Goal: Transaction & Acquisition: Purchase product/service

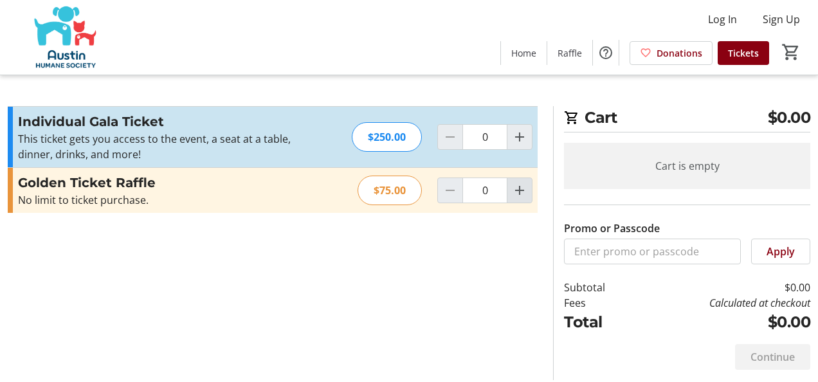
click at [517, 192] on mat-icon "Increment by one" at bounding box center [519, 190] width 15 height 15
type input "1"
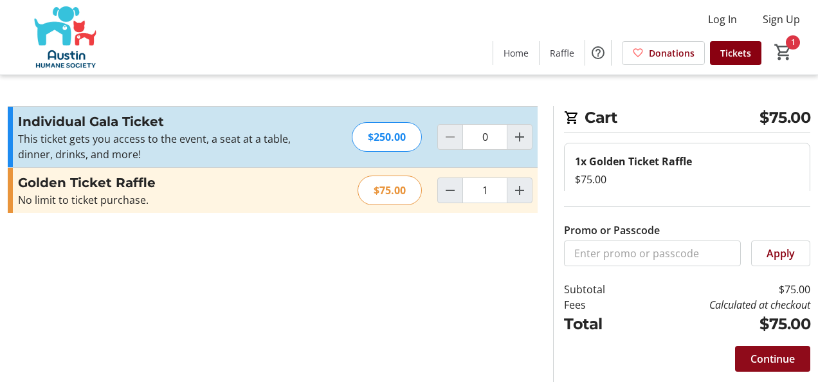
click at [782, 365] on span "Continue" at bounding box center [773, 358] width 44 height 15
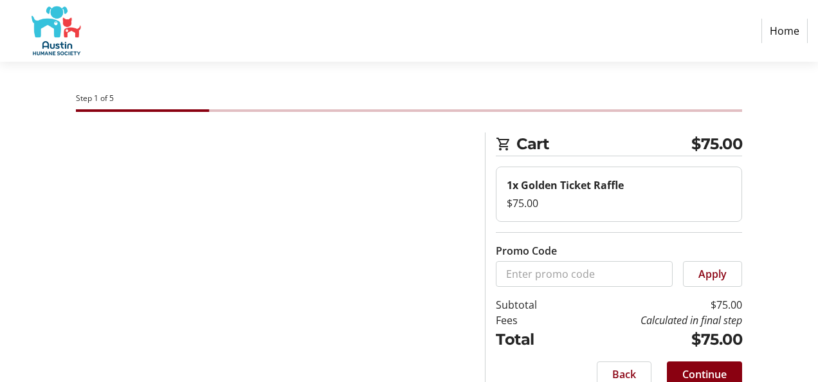
select select "US"
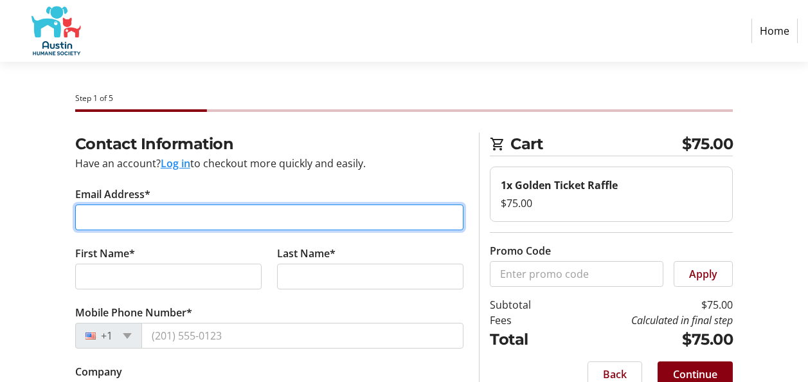
click at [93, 215] on input "Email Address*" at bounding box center [269, 218] width 389 height 26
type input "[EMAIL_ADDRESS][DOMAIN_NAME]"
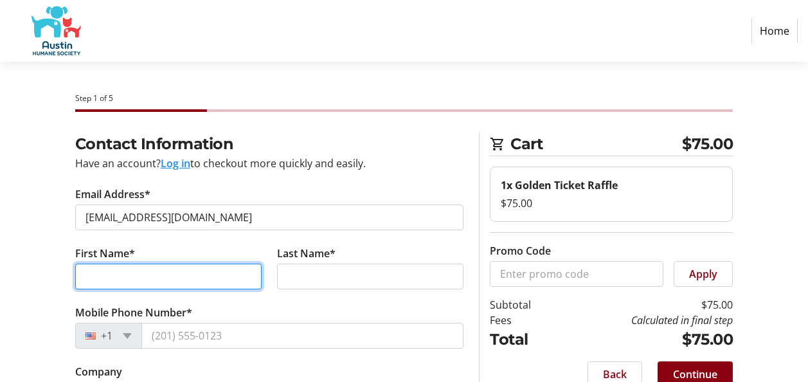
type input "[PERSON_NAME]"
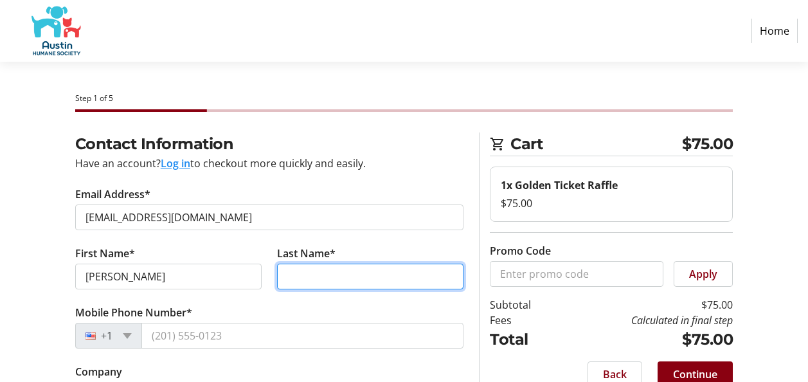
type input "[PERSON_NAME]"
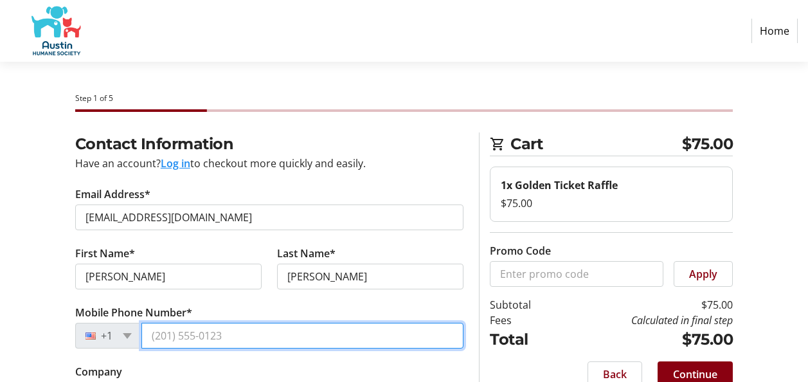
type input "[PHONE_NUMBER]"
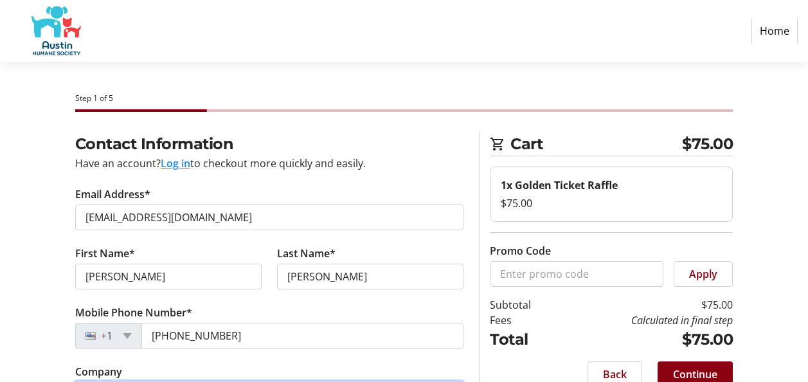
type input "Retired/[US_STATE] Health and Human Services Commission / OIG"
type input "[STREET_ADDRESS][PERSON_NAME]"
type input "Austin"
select select "[GEOGRAPHIC_DATA]"
type input "78725"
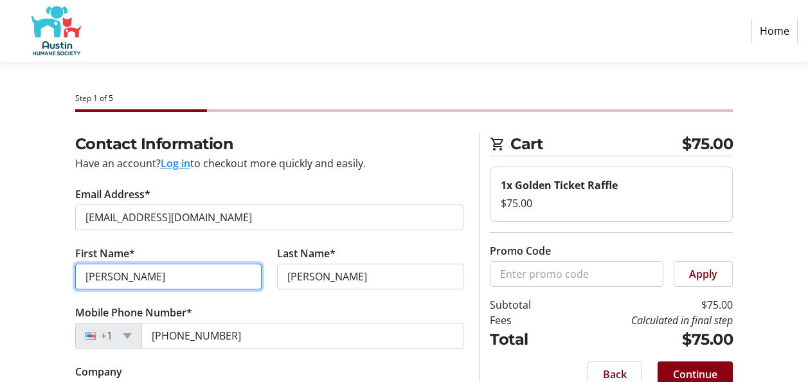
click at [134, 275] on input "[PERSON_NAME]" at bounding box center [168, 277] width 187 height 26
type input "J"
type input "[PERSON_NAME]"
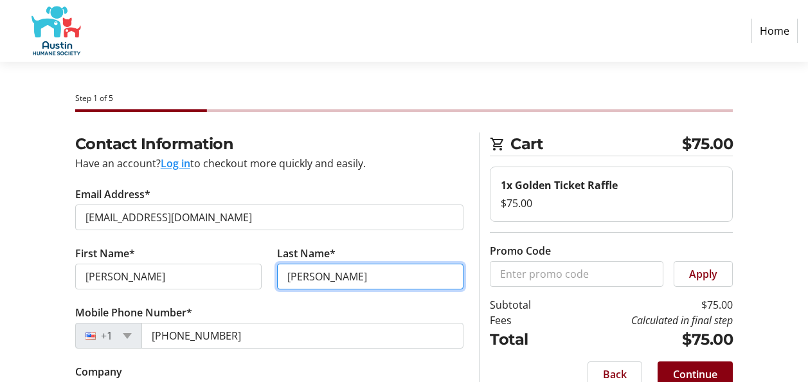
click at [387, 279] on input "[PERSON_NAME]" at bounding box center [370, 277] width 187 height 26
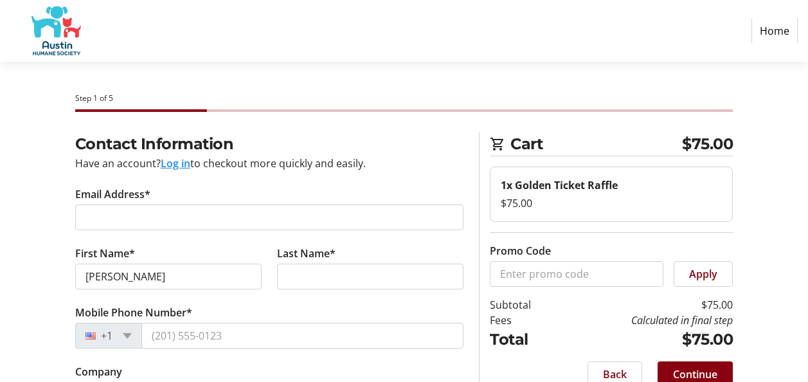
select select
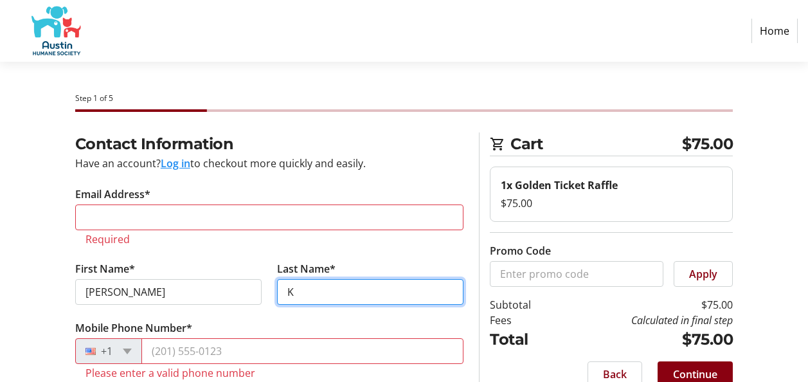
type input "[PERSON_NAME]"
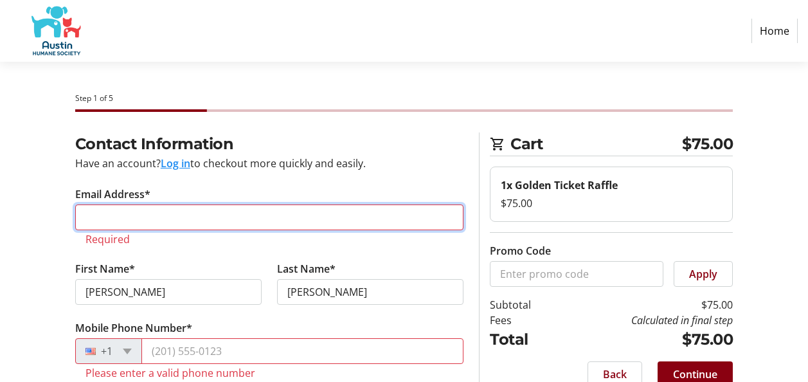
type input "[EMAIL_ADDRESS][DOMAIN_NAME]"
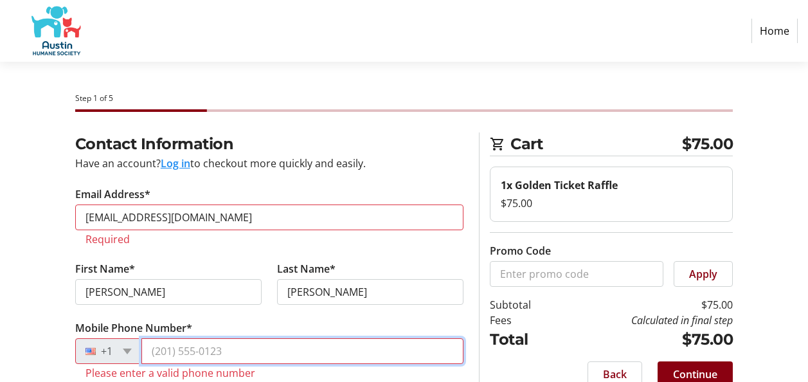
type input "[PHONE_NUMBER]"
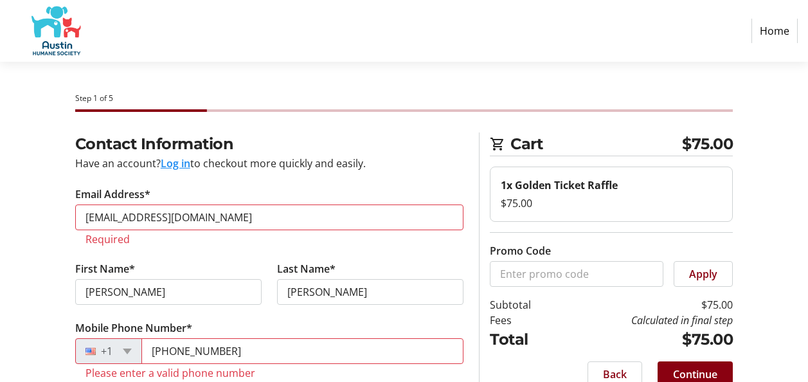
type input "Retired/[US_STATE] Health and Human Services Commission / OIG"
type input "[STREET_ADDRESS][PERSON_NAME]"
type input "Austin"
select select "[GEOGRAPHIC_DATA]"
type input "78725"
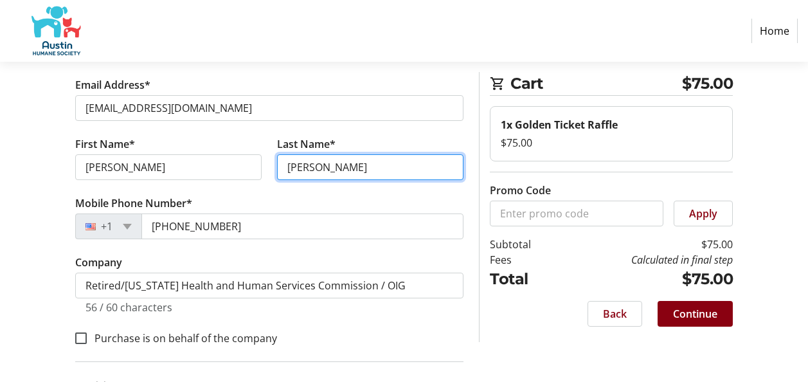
scroll to position [111, 0]
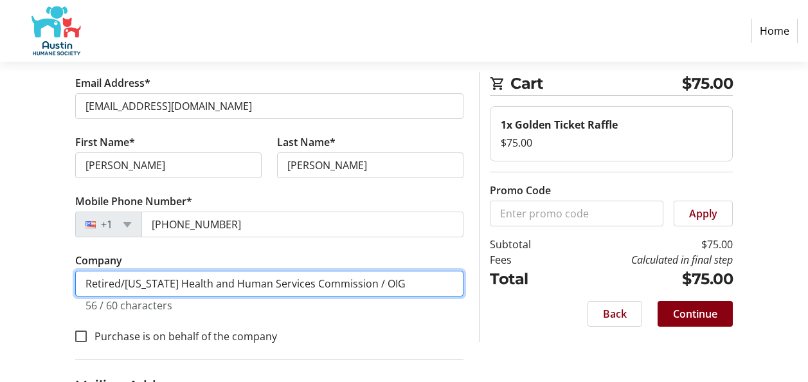
click at [382, 286] on input "Retired/[US_STATE] Health and Human Services Commission / OIG" at bounding box center [269, 284] width 389 height 26
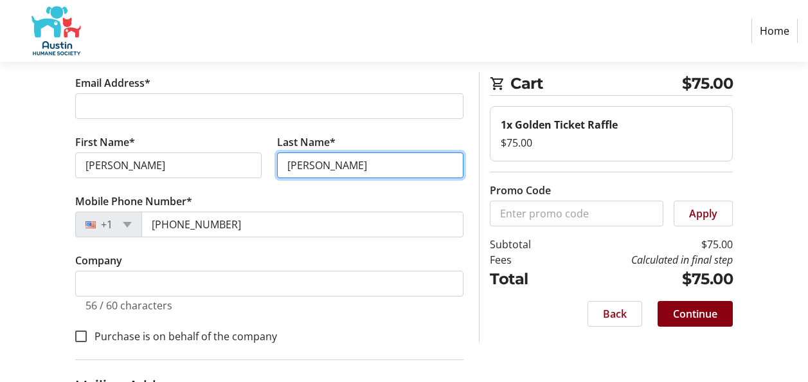
type input "K"
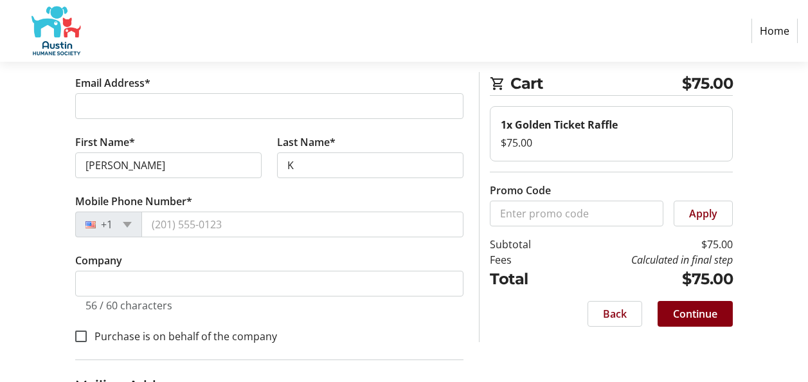
select select
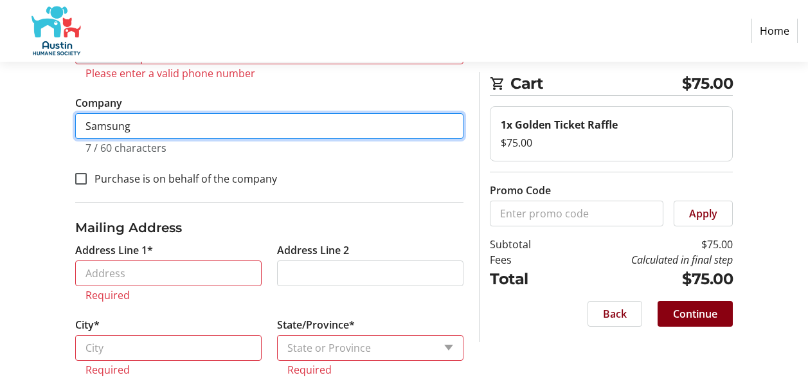
scroll to position [309, 0]
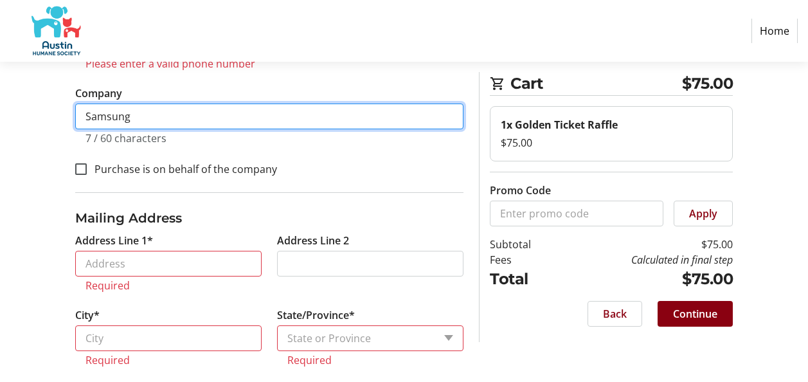
type input "Samsung"
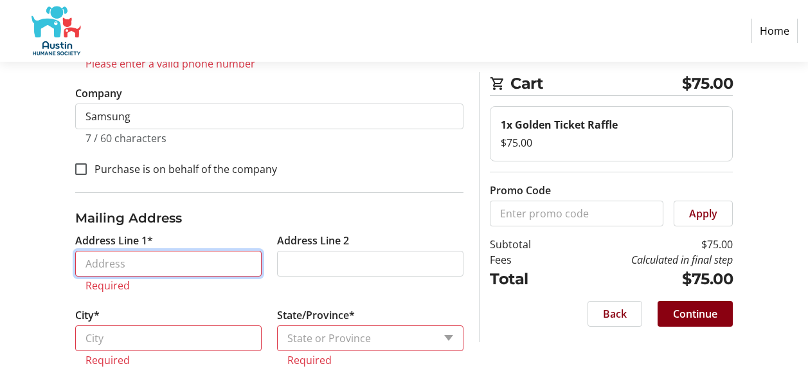
click at [125, 262] on input "Address Line 1*" at bounding box center [168, 264] width 187 height 26
type input "[STREET_ADDRESS][PERSON_NAME]"
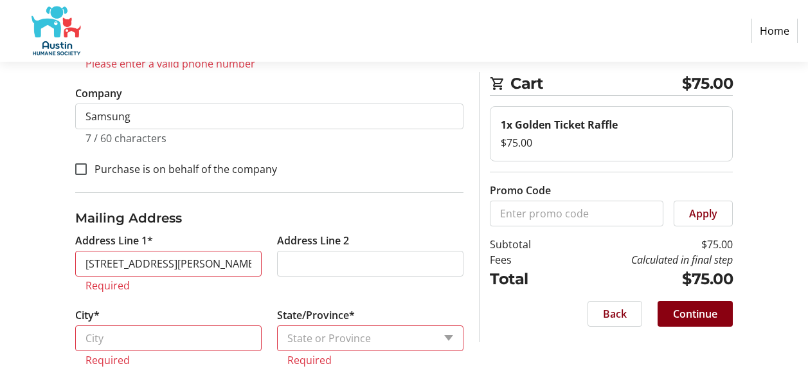
type input "[EMAIL_ADDRESS][DOMAIN_NAME]"
type input "[PHONE_NUMBER]"
type input "Austin"
select select "[GEOGRAPHIC_DATA]"
type input "78725"
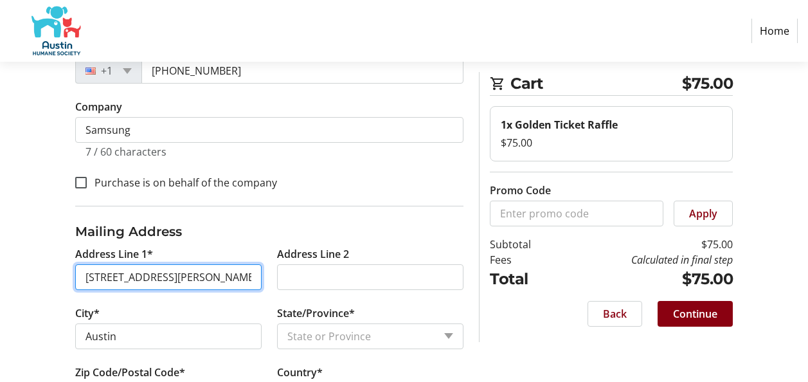
scroll to position [273, 0]
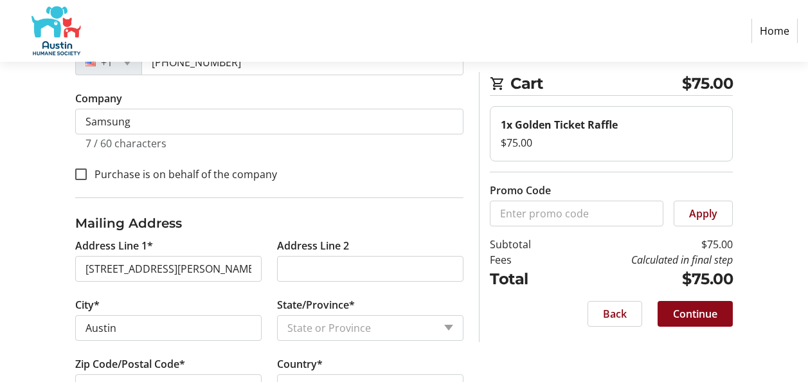
click at [700, 324] on span at bounding box center [695, 313] width 75 height 31
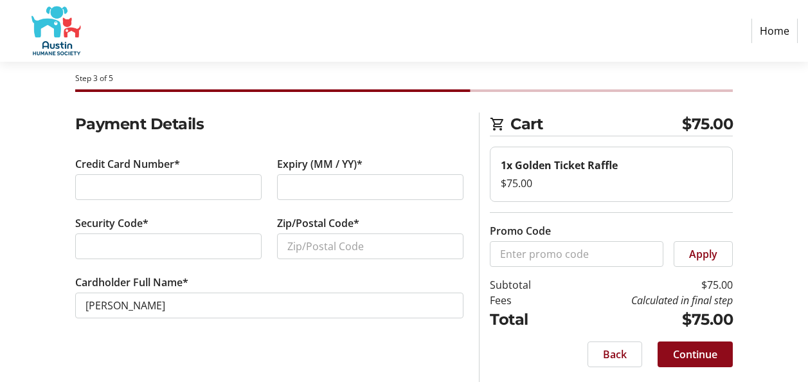
scroll to position [21, 0]
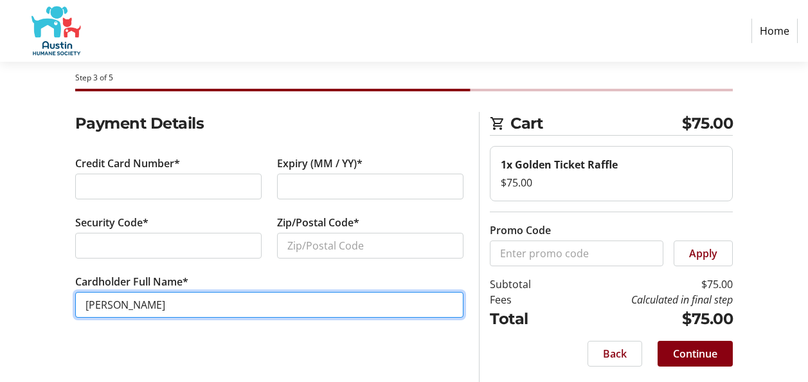
click at [127, 307] on input "[PERSON_NAME]" at bounding box center [269, 305] width 389 height 26
type input "W"
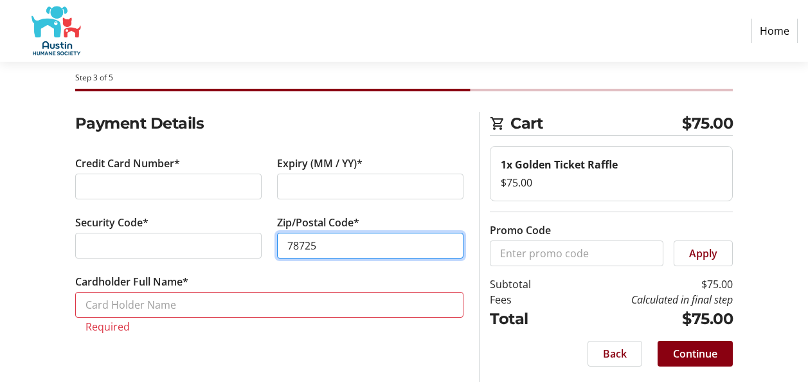
type input "78725"
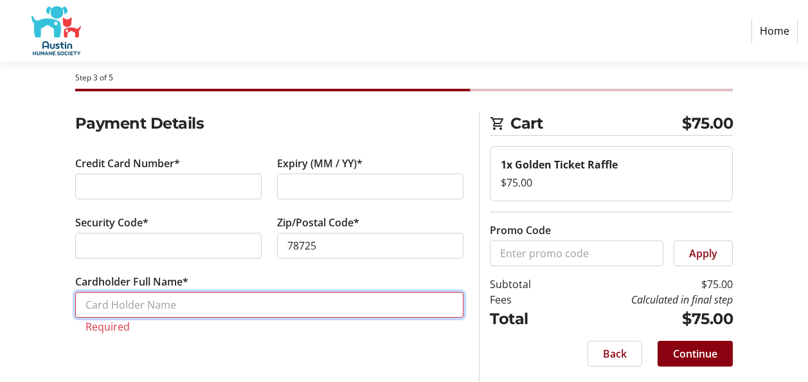
type input "[PERSON_NAME] [PERSON_NAME]"
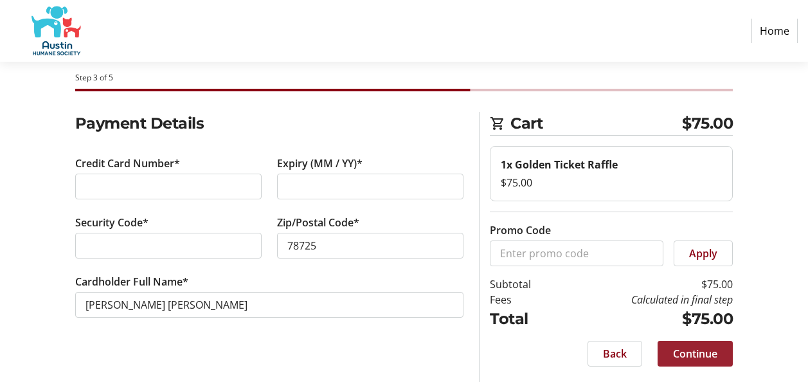
click at [712, 356] on span "Continue" at bounding box center [695, 353] width 44 height 15
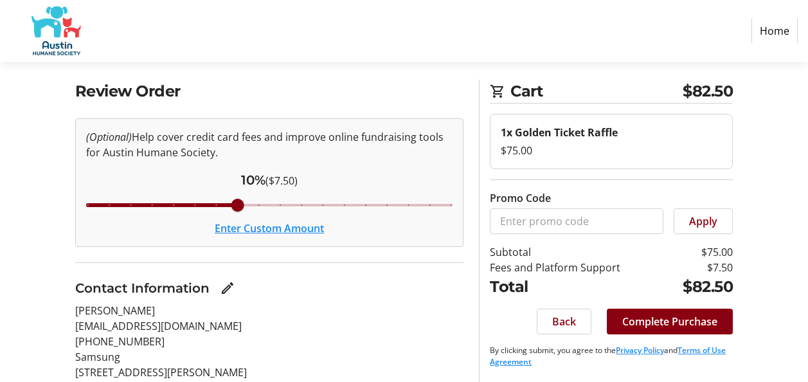
scroll to position [51, 0]
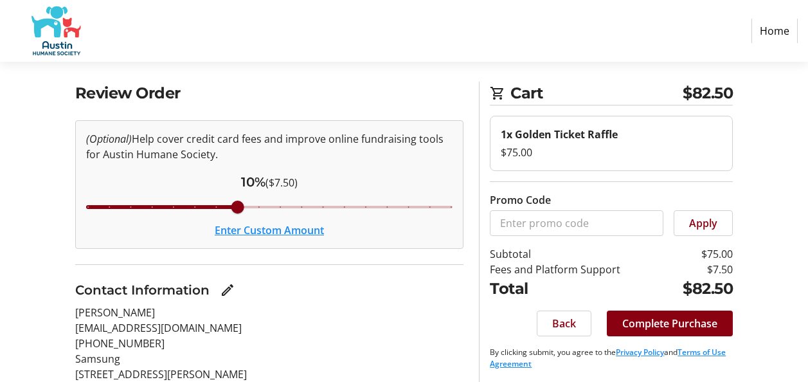
click at [258, 232] on button "Enter Custom Amount" at bounding box center [269, 230] width 109 height 15
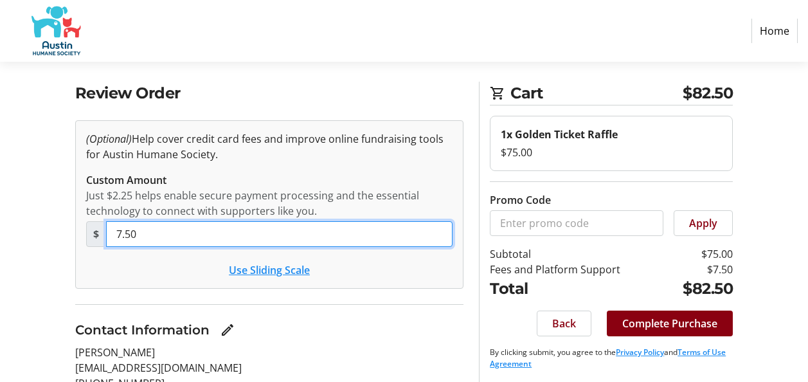
click at [145, 233] on input "7.50" at bounding box center [279, 234] width 347 height 26
type input "0"
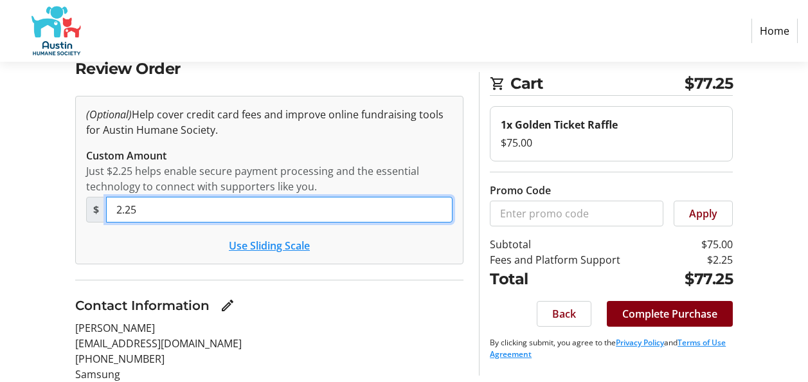
scroll to position [78, 0]
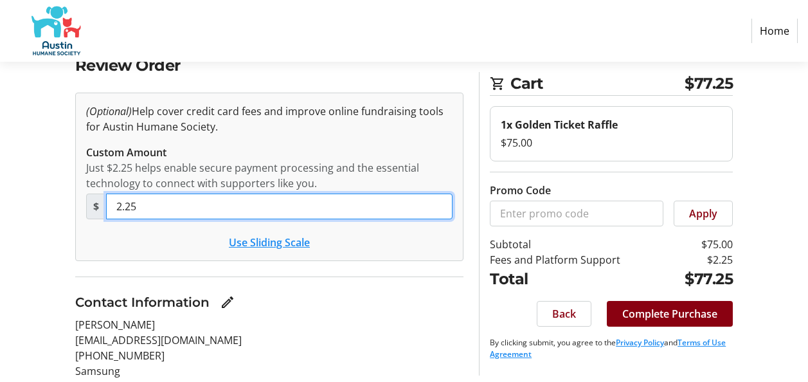
type input "2.25"
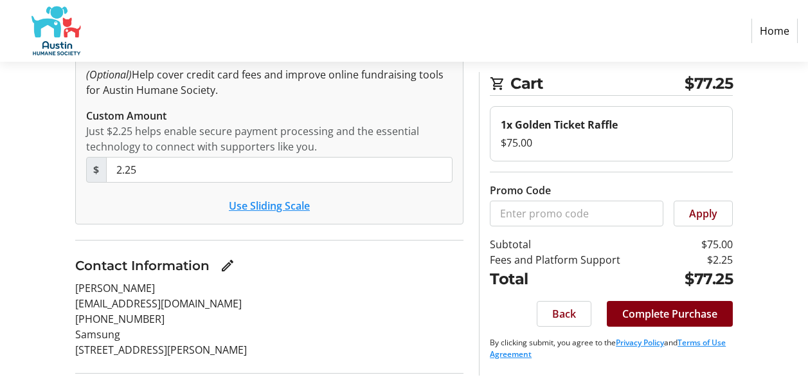
scroll to position [113, 0]
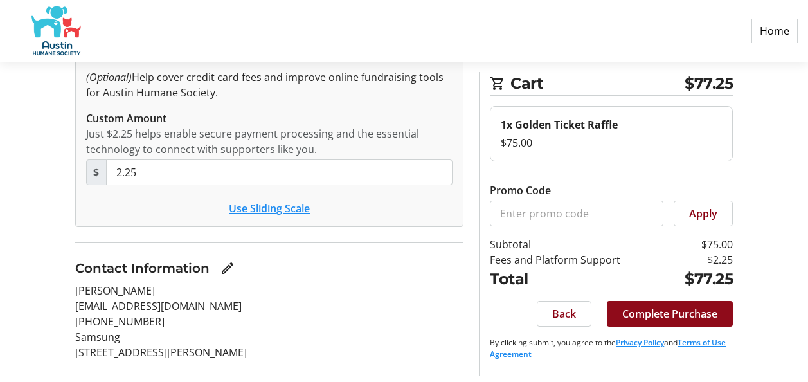
click at [689, 315] on span "Complete Purchase" at bounding box center [670, 313] width 95 height 15
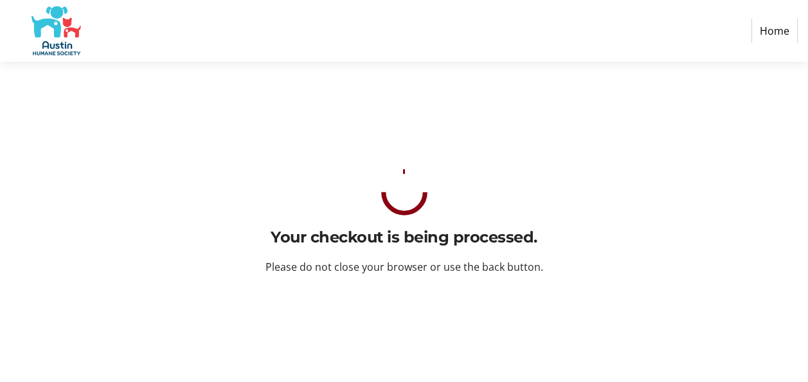
scroll to position [0, 0]
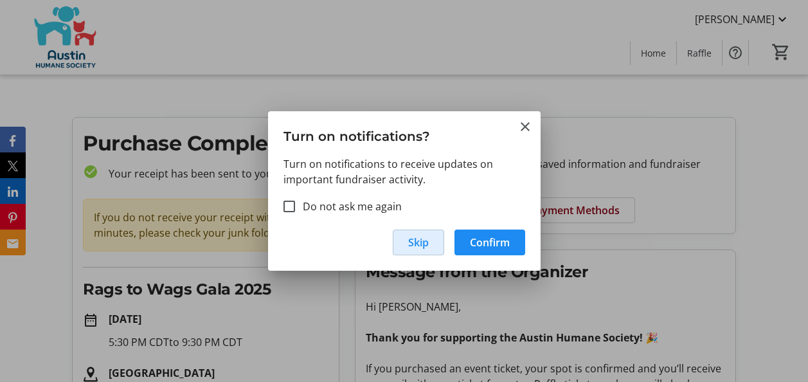
click at [423, 246] on span "Skip" at bounding box center [418, 242] width 21 height 15
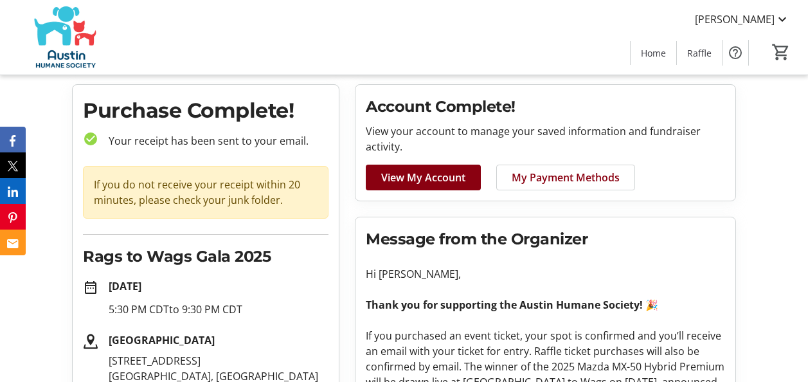
scroll to position [33, 0]
